Goal: Task Accomplishment & Management: Manage account settings

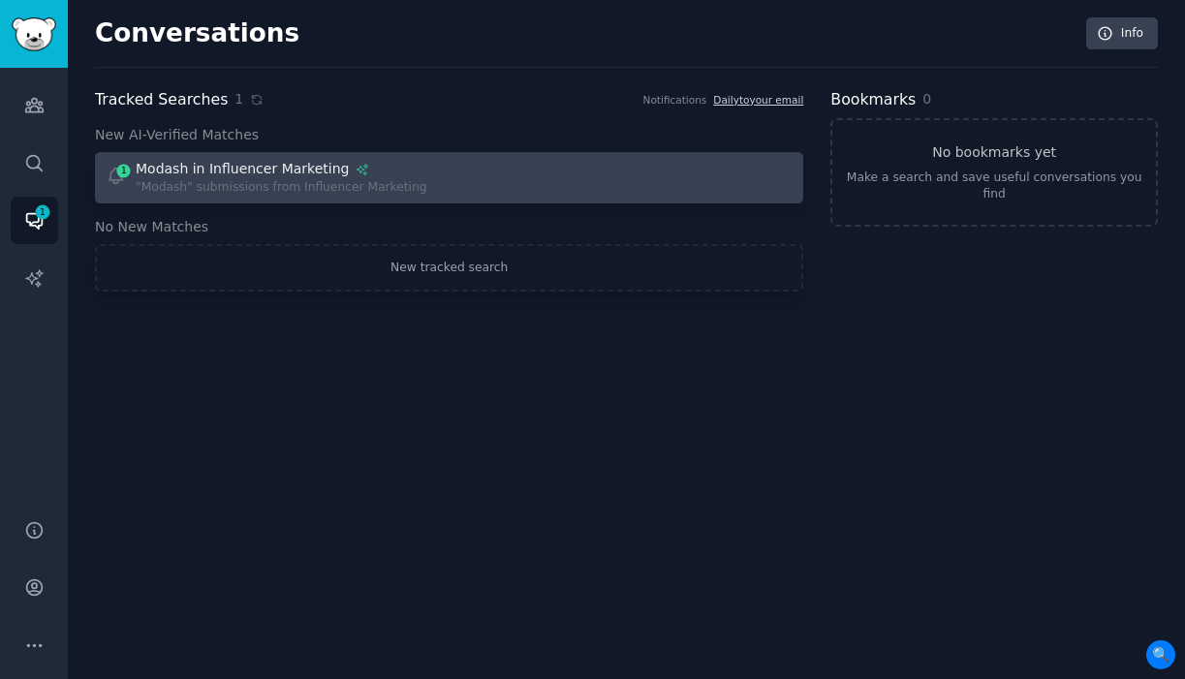
click at [126, 173] on span "1" at bounding box center [123, 171] width 17 height 14
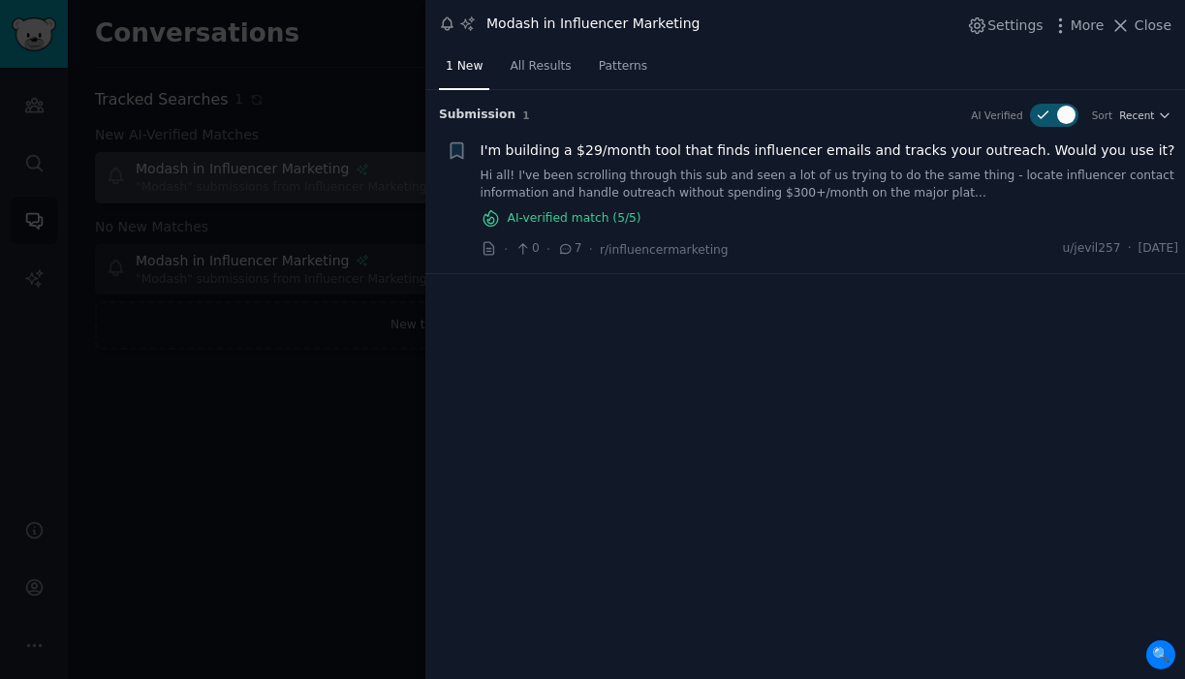
click at [858, 182] on link "Hi all! I've been scrolling through this sub and seen a lot of us trying to do …" at bounding box center [830, 185] width 699 height 34
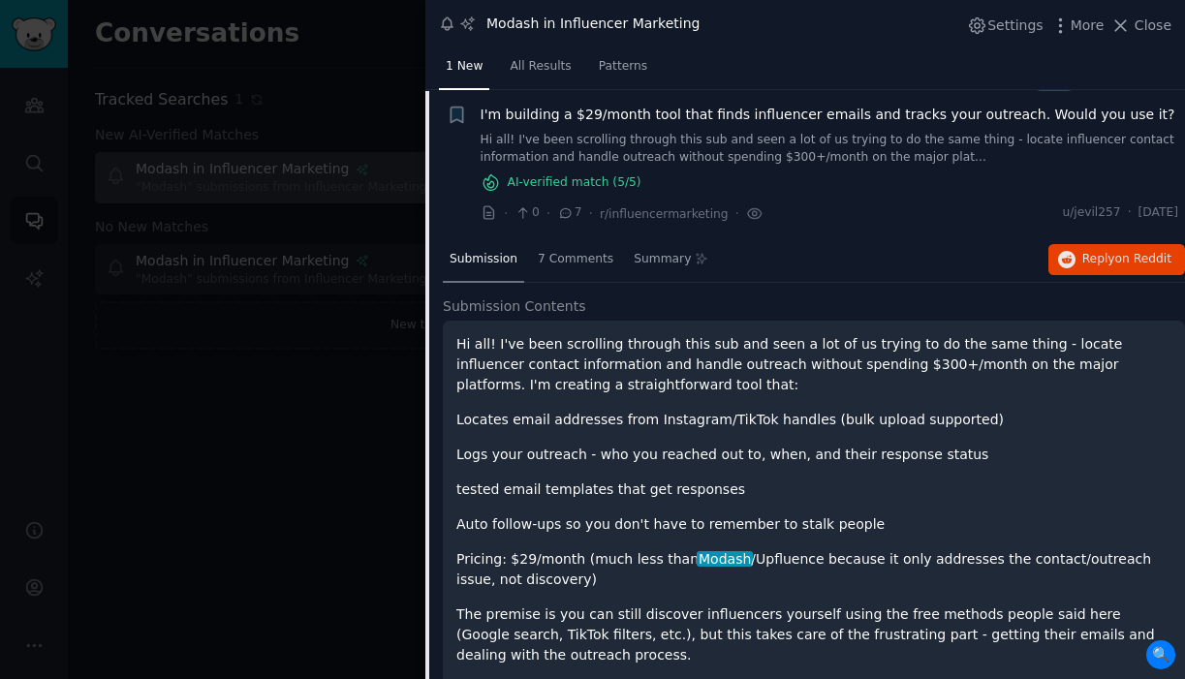
scroll to position [37, 0]
click at [1091, 253] on span "Reply on Reddit" at bounding box center [1126, 258] width 89 height 17
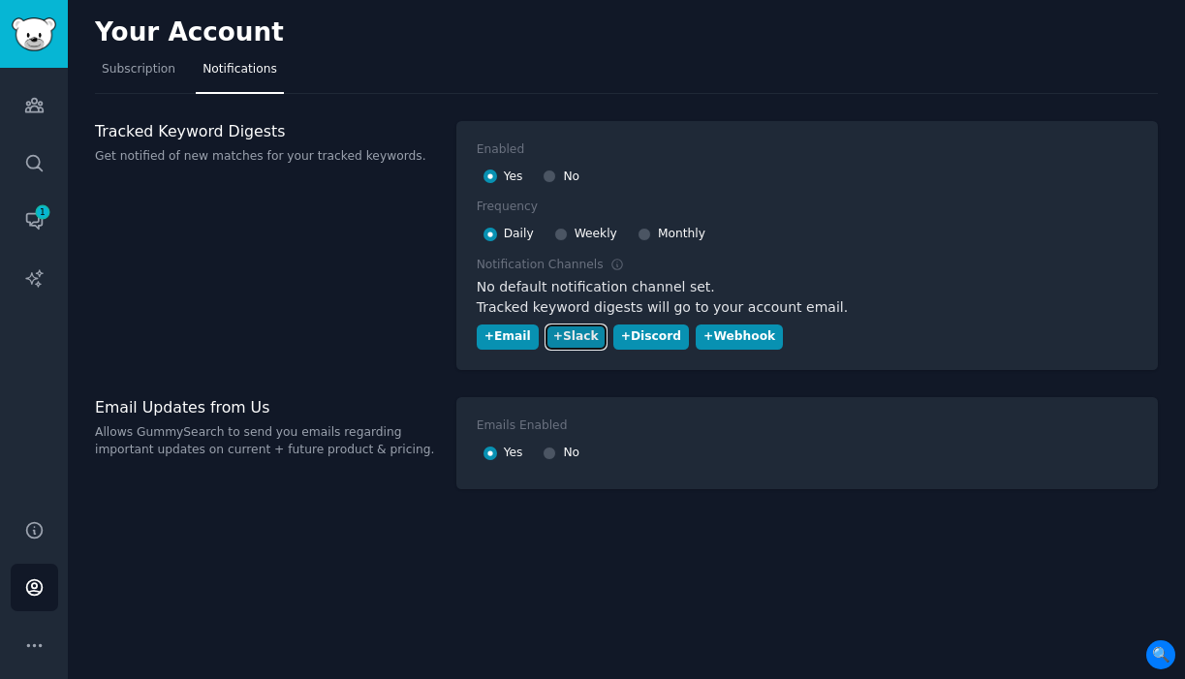
click at [573, 340] on div "+ Slack" at bounding box center [576, 337] width 46 height 17
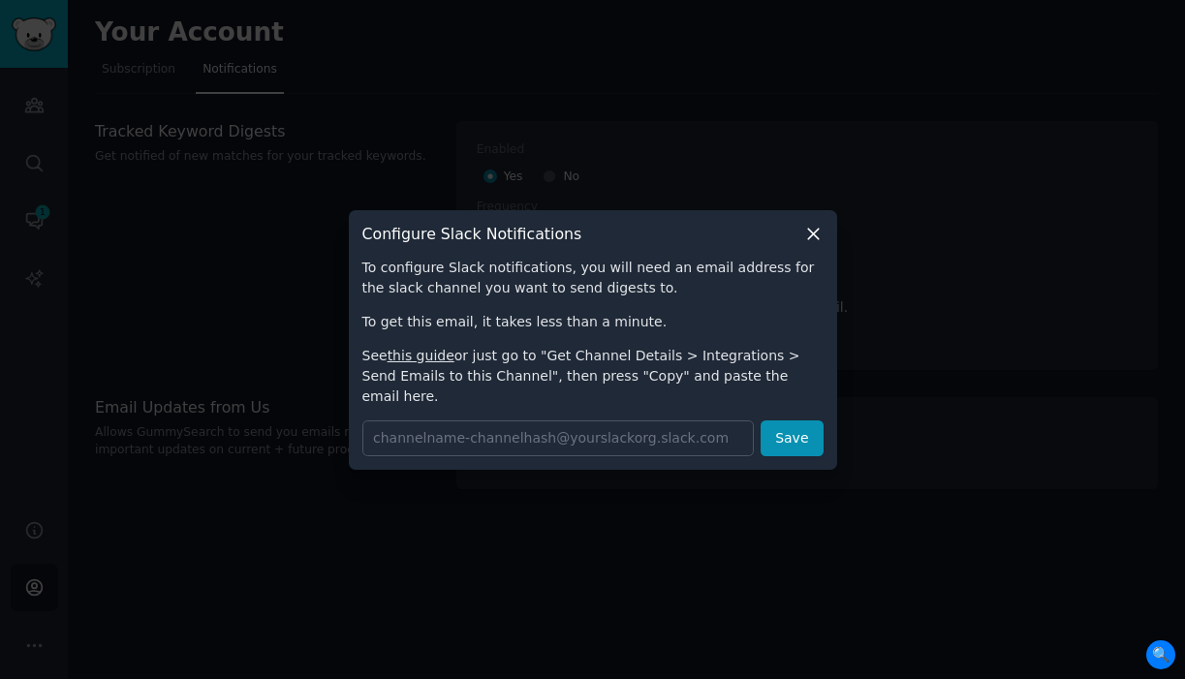
click at [426, 363] on link "this guide" at bounding box center [421, 356] width 67 height 16
click at [821, 244] on icon at bounding box center [813, 234] width 20 height 20
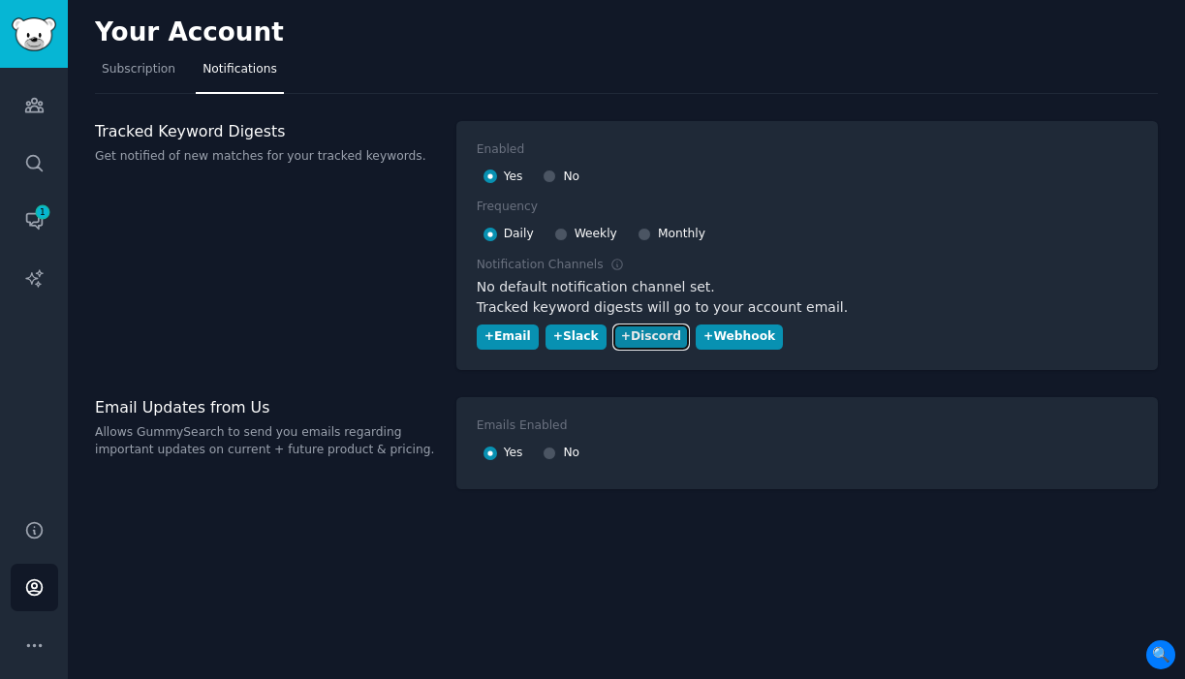
click at [664, 339] on div "+ Discord" at bounding box center [651, 337] width 60 height 17
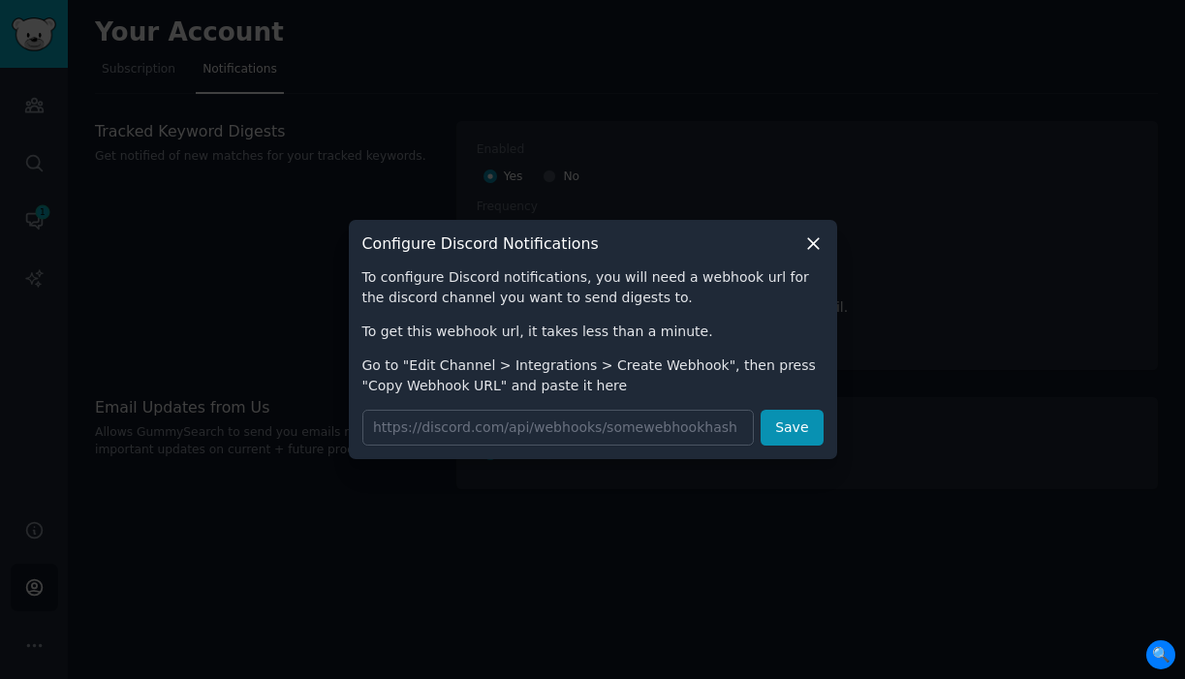
click at [815, 246] on icon at bounding box center [813, 243] width 11 height 11
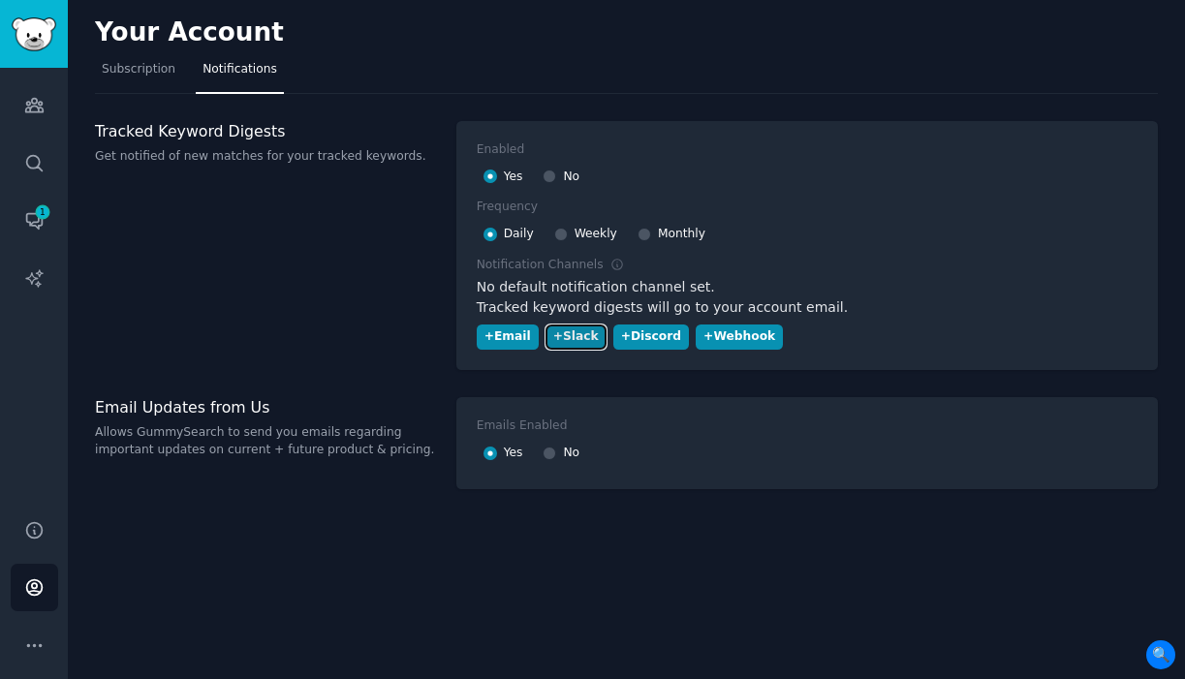
click at [567, 332] on div "+ Slack" at bounding box center [576, 337] width 46 height 17
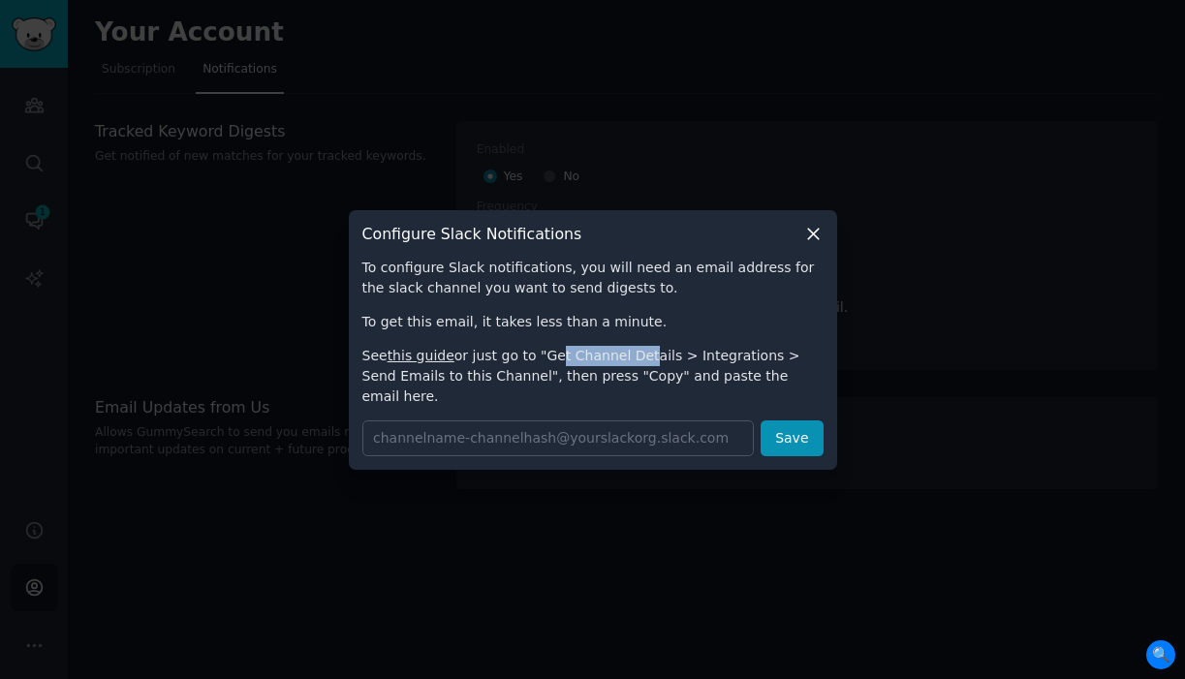
drag, startPoint x: 548, startPoint y: 368, endPoint x: 638, endPoint y: 368, distance: 89.2
click at [638, 368] on p "See this guide or just go to "Get Channel Details > Integrations > Send Emails …" at bounding box center [592, 376] width 461 height 61
copy p "et Channel De"
click at [729, 332] on p "To get this email, it takes less than a minute." at bounding box center [592, 322] width 461 height 20
click at [821, 244] on icon at bounding box center [813, 234] width 20 height 20
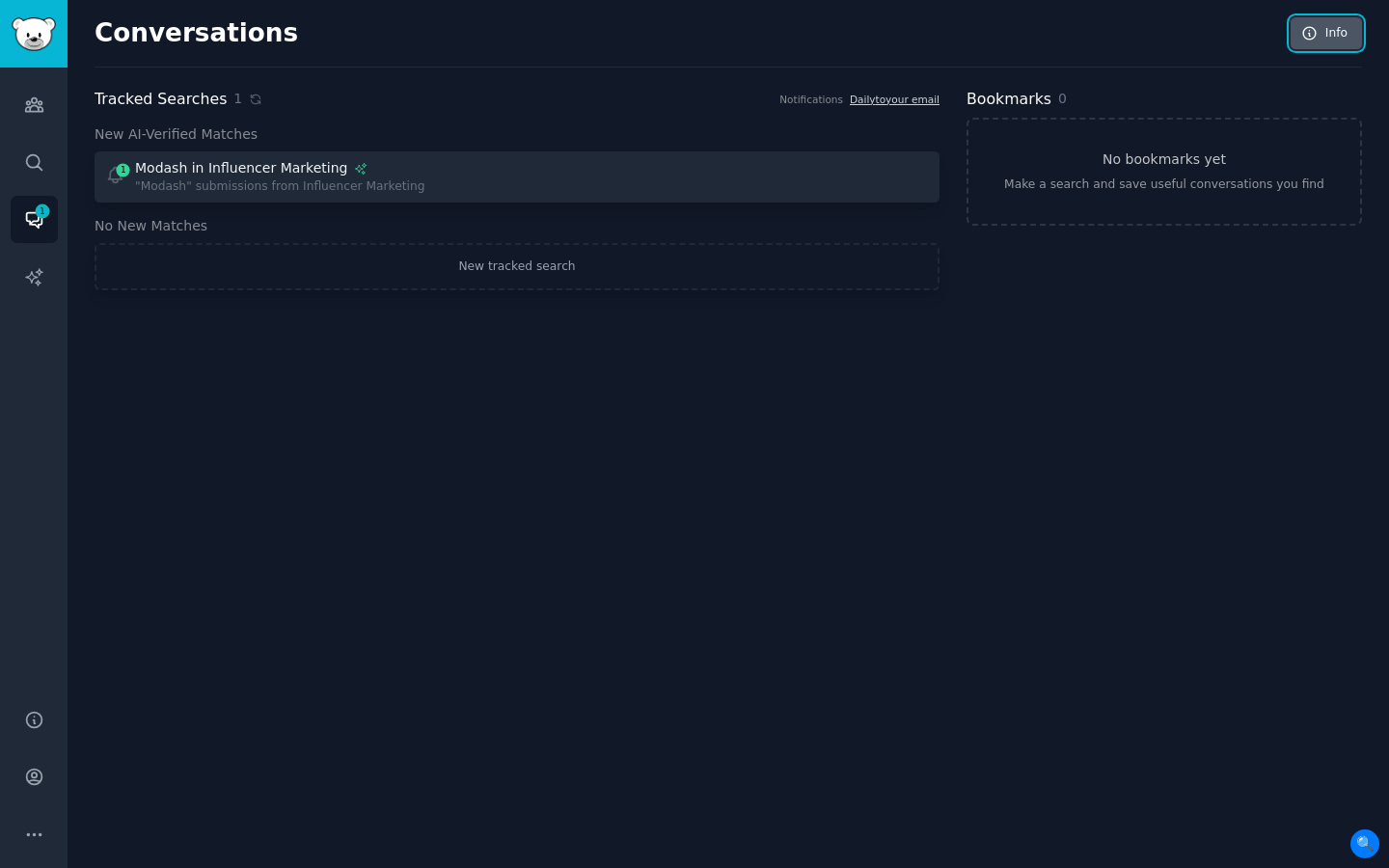
click at [1332, 37] on link "Info" at bounding box center [1327, 33] width 72 height 33
